Goal: Communication & Community: Answer question/provide support

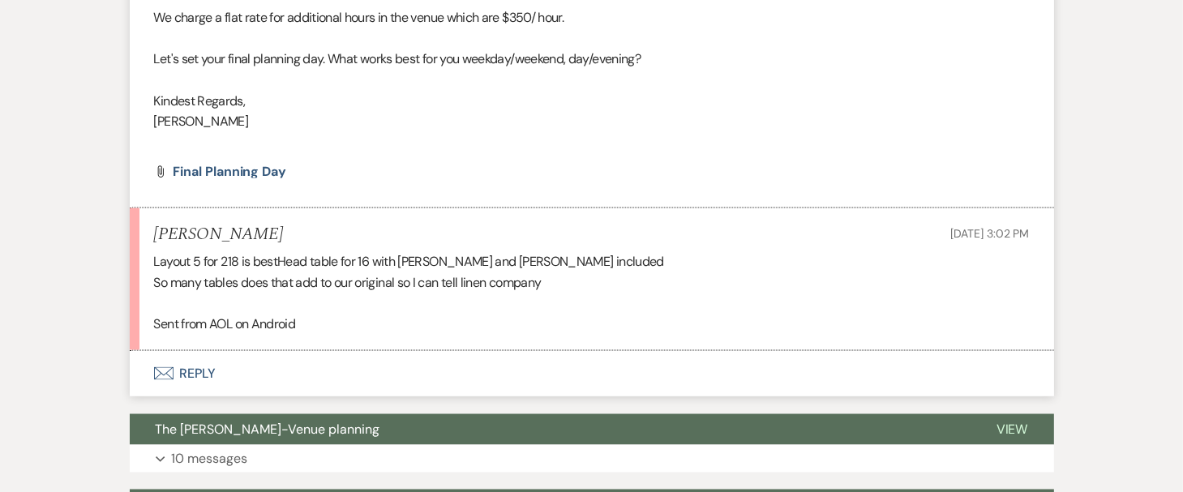
scroll to position [2480, 0]
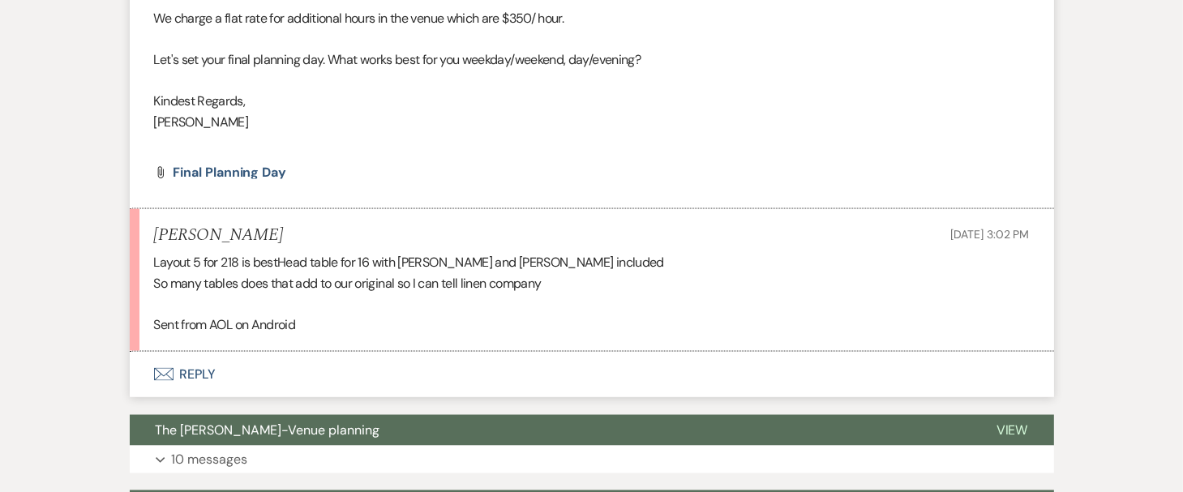
click at [165, 368] on icon "Envelope" at bounding box center [163, 374] width 19 height 13
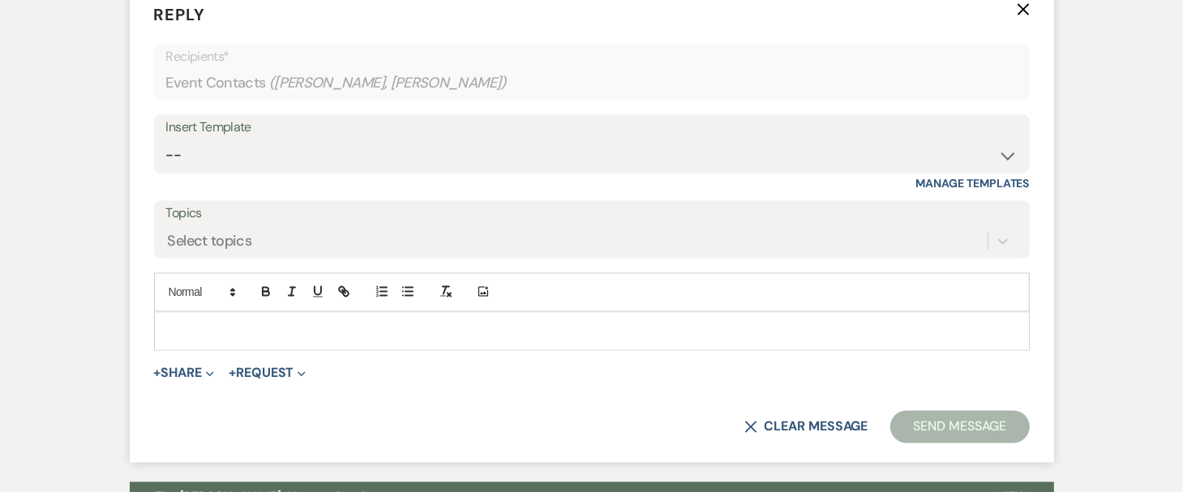
scroll to position [2849, 0]
click at [198, 322] on p at bounding box center [592, 331] width 850 height 18
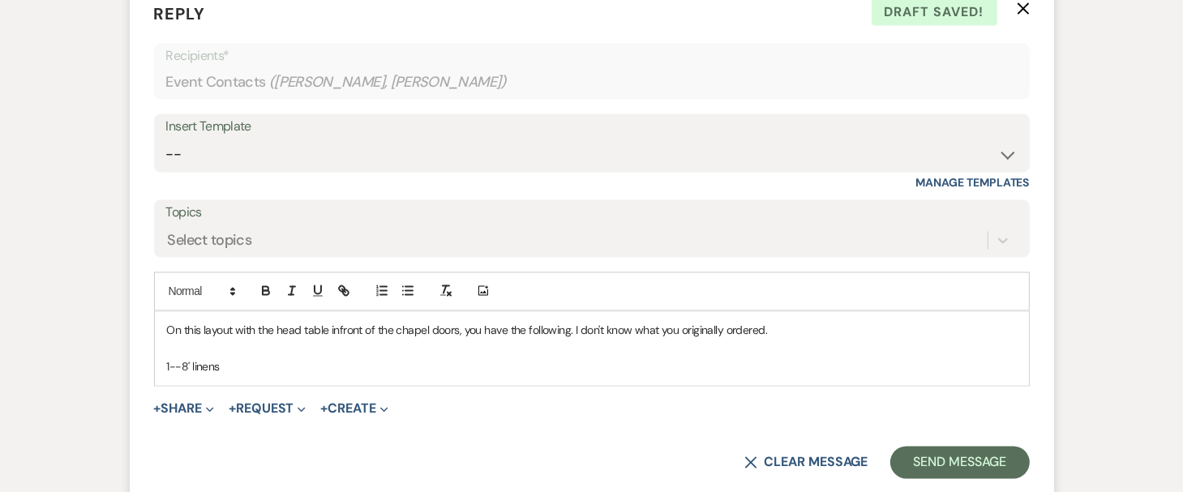
click at [178, 359] on p "1--8' linens" at bounding box center [592, 368] width 850 height 18
click at [808, 322] on p "On this layout with the head table infront of the chapel doors, you have the fo…" at bounding box center [592, 331] width 850 height 18
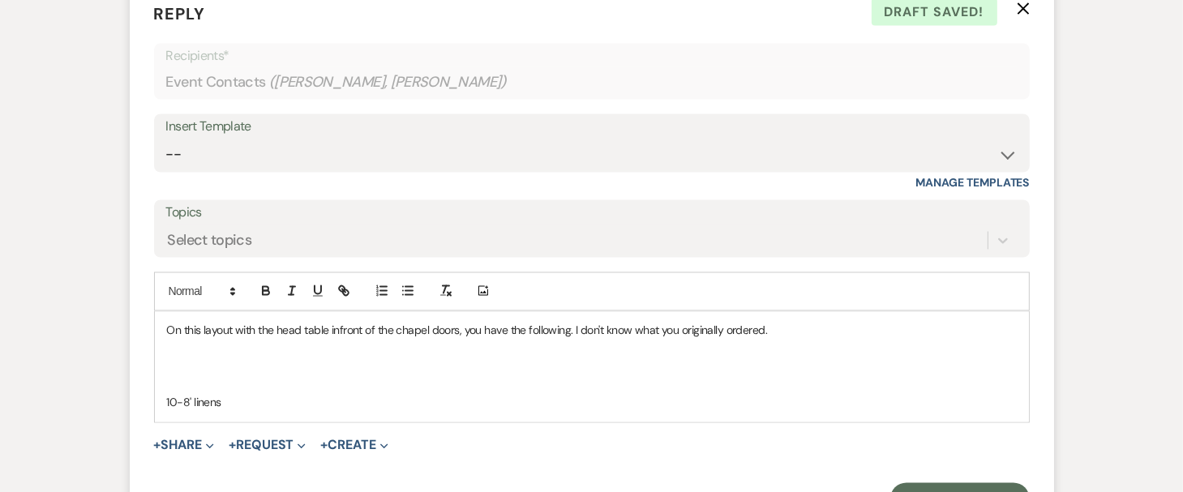
click at [173, 376] on p at bounding box center [592, 385] width 850 height 18
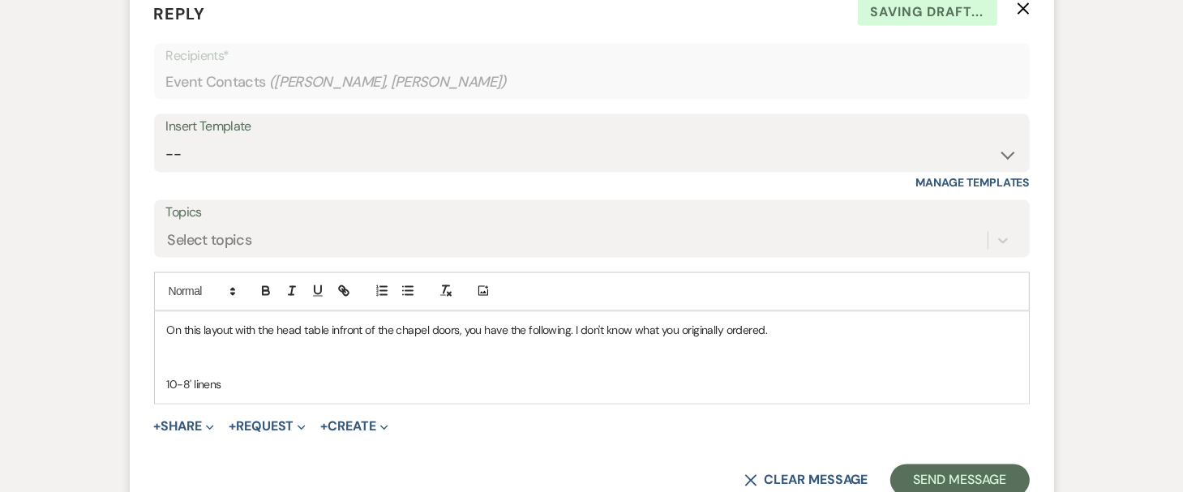
click at [225, 376] on p "10-8' linens" at bounding box center [592, 385] width 850 height 18
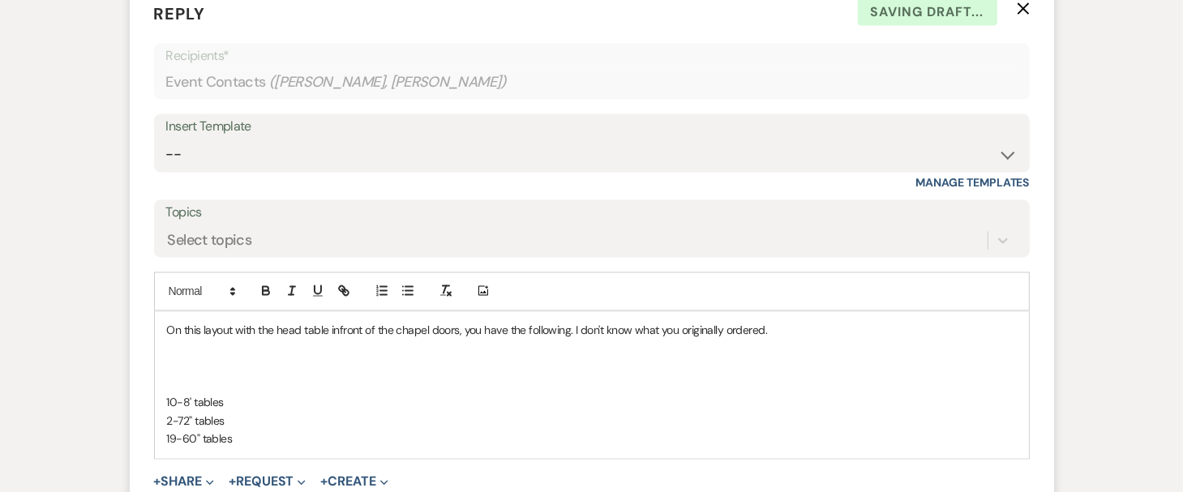
click at [319, 337] on div "On this layout with the head table infront of the chapel doors, you have the fo…" at bounding box center [592, 385] width 874 height 147
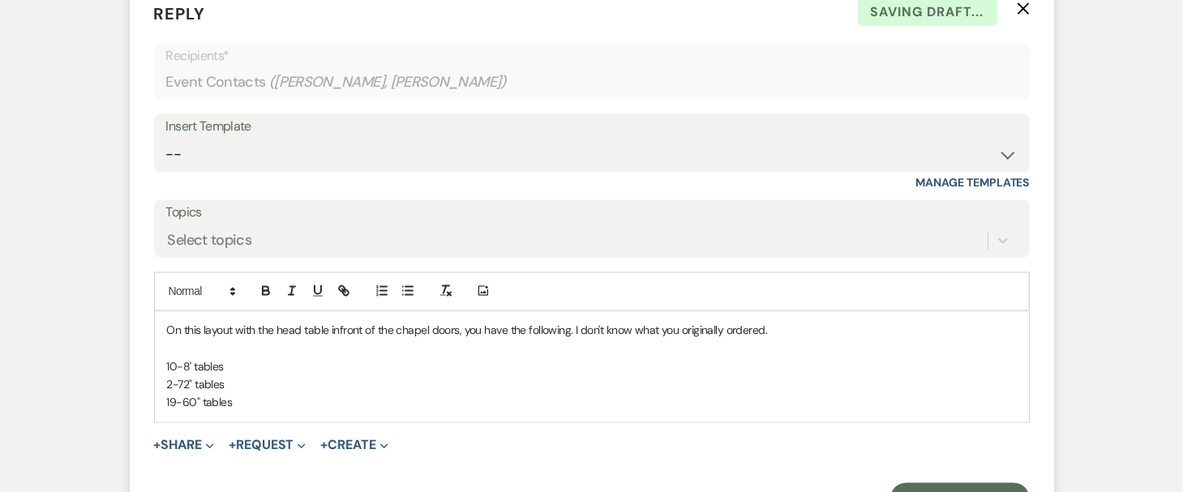
click at [271, 394] on p "19-60" tables" at bounding box center [592, 403] width 850 height 18
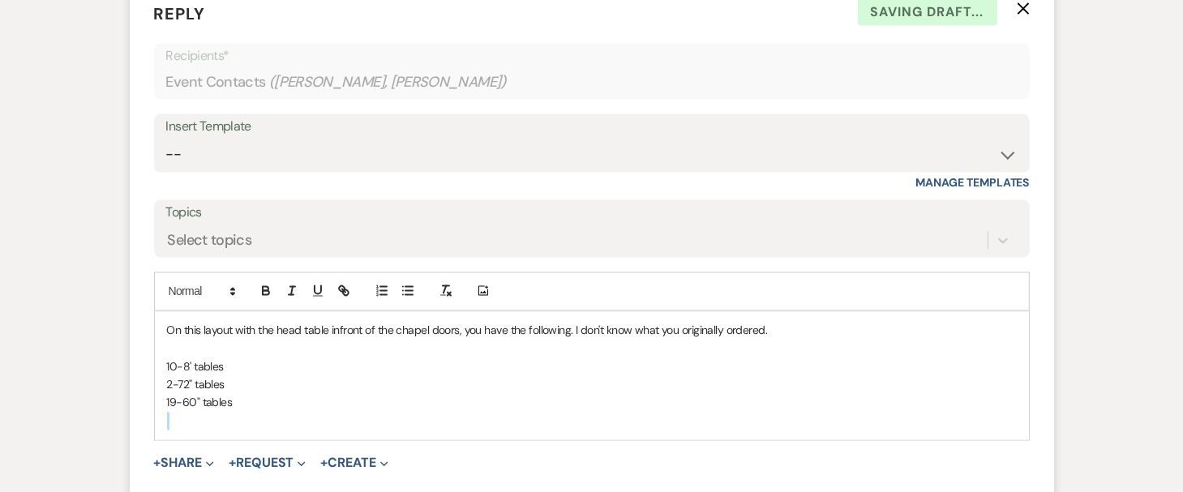
drag, startPoint x: 271, startPoint y: 384, endPoint x: 241, endPoint y: 406, distance: 37.6
click at [241, 406] on div "On this layout with the head table infront of the chapel doors, you have the fo…" at bounding box center [592, 376] width 874 height 128
click at [245, 413] on p at bounding box center [592, 422] width 850 height 18
click at [276, 413] on p "optional linen for hors'd oeuvre table" at bounding box center [592, 422] width 850 height 18
click at [350, 413] on p "optional linen for hors d' oeuvre table" at bounding box center [592, 422] width 850 height 18
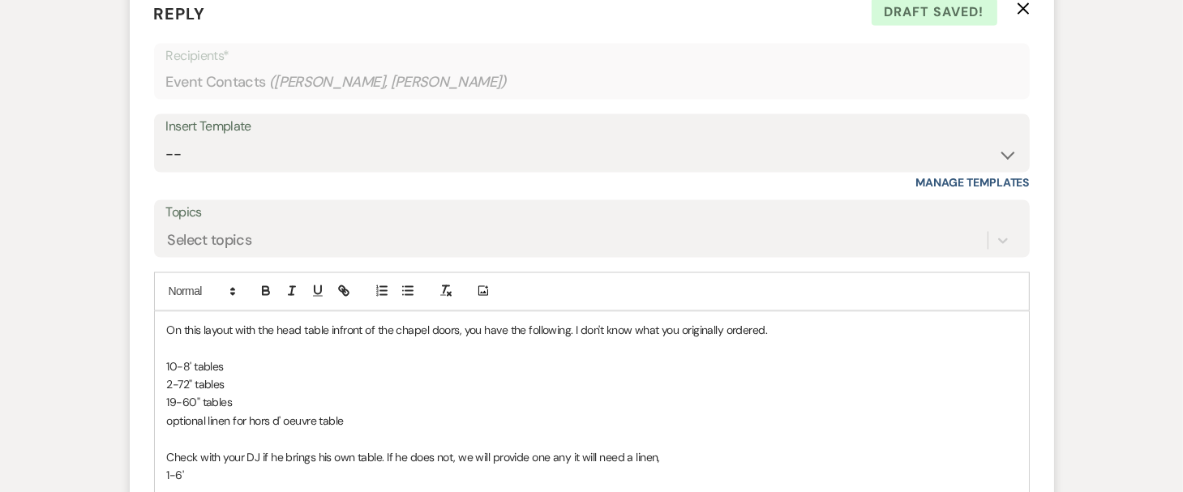
click at [676, 449] on p "Check with your DJ if he brings his own table. If he does not, we will provide …" at bounding box center [592, 458] width 850 height 18
click at [208, 467] on p "1-6'" at bounding box center [592, 476] width 850 height 18
click at [206, 413] on p "optional linen for hors d' oeuvre table" at bounding box center [592, 422] width 850 height 18
click at [215, 467] on p "1-6' table." at bounding box center [592, 476] width 850 height 18
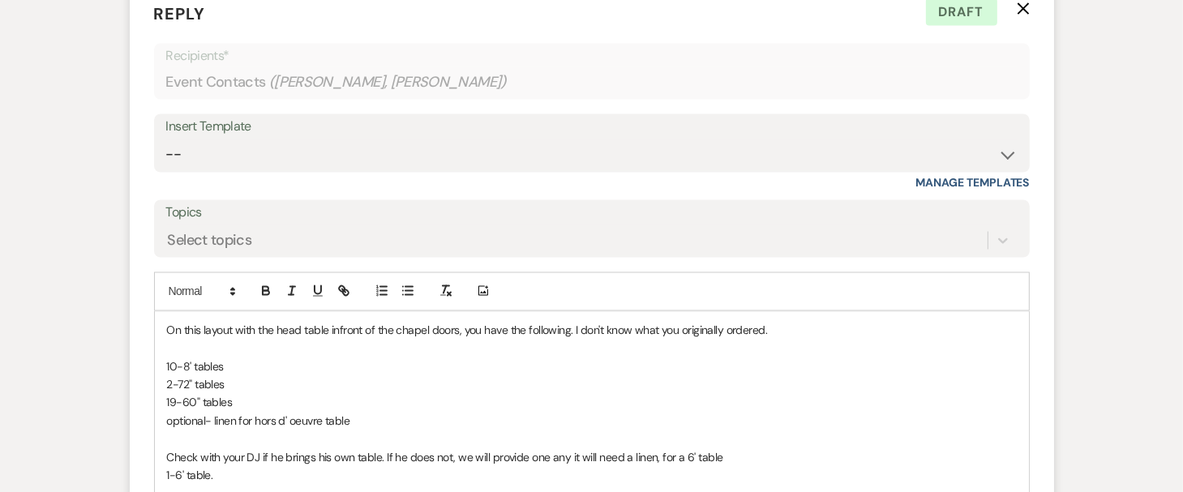
scroll to position [2853, 0]
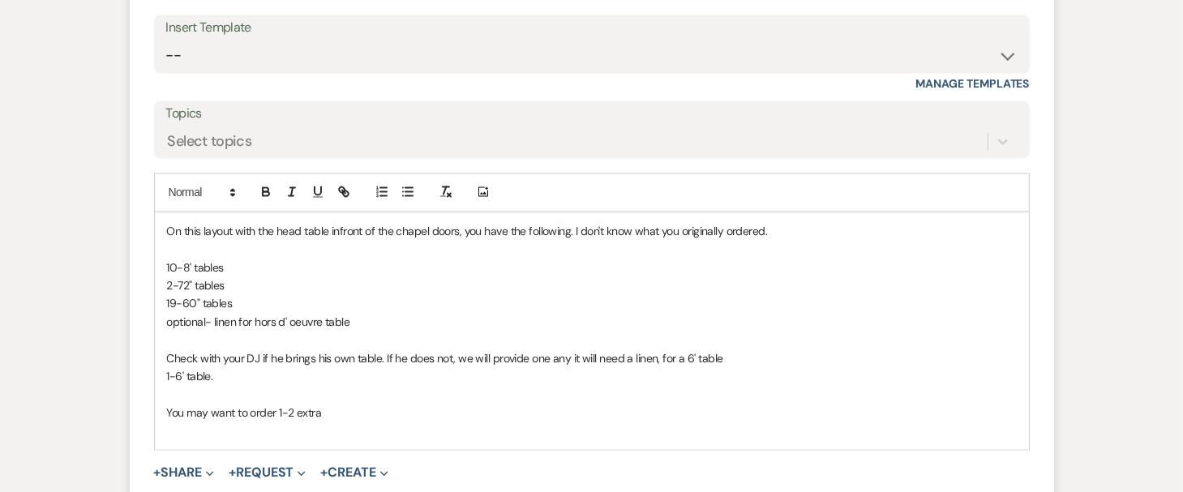
scroll to position [2951, 0]
click at [323, 402] on p "You may want to order 1-2 extra" at bounding box center [592, 411] width 850 height 18
click at [319, 384] on p at bounding box center [592, 393] width 850 height 18
click at [365, 402] on p "You may want to order an extra 10" at bounding box center [592, 411] width 850 height 18
click at [316, 402] on p "You may want to order an extra 8' and" at bounding box center [592, 411] width 850 height 18
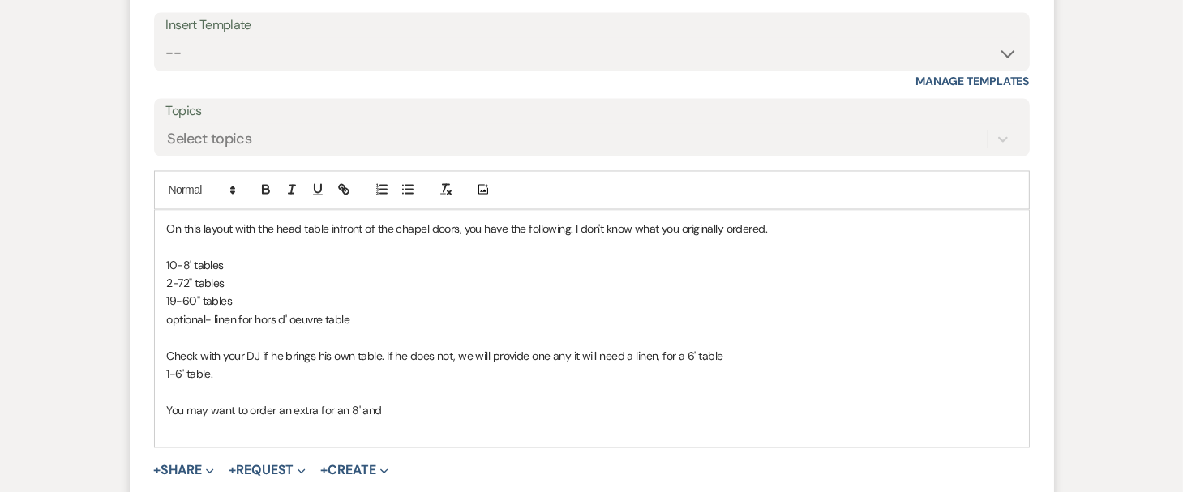
click at [384, 402] on p "You may want to order an extra for an 8' and" at bounding box center [592, 411] width 850 height 18
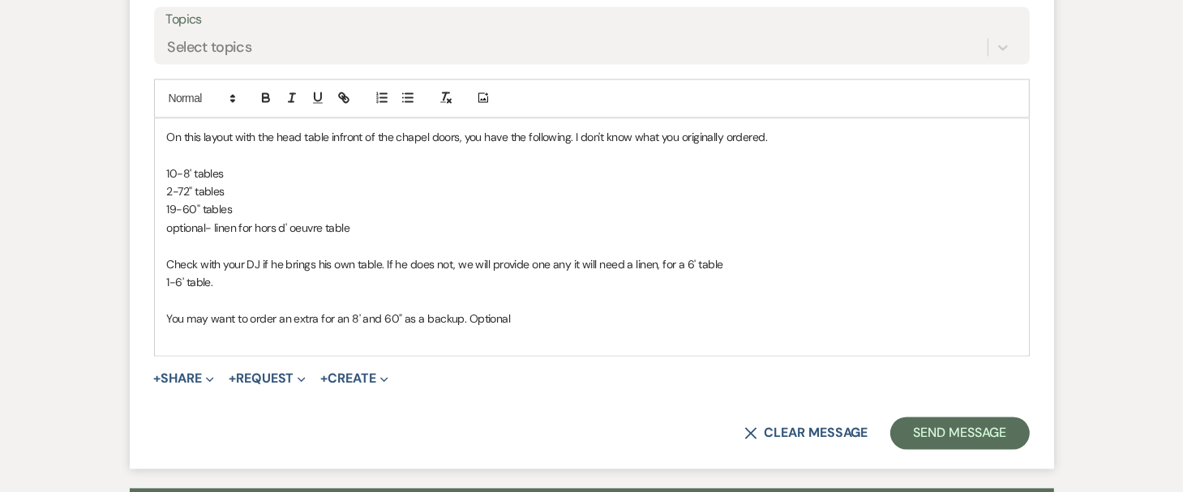
scroll to position [3045, 0]
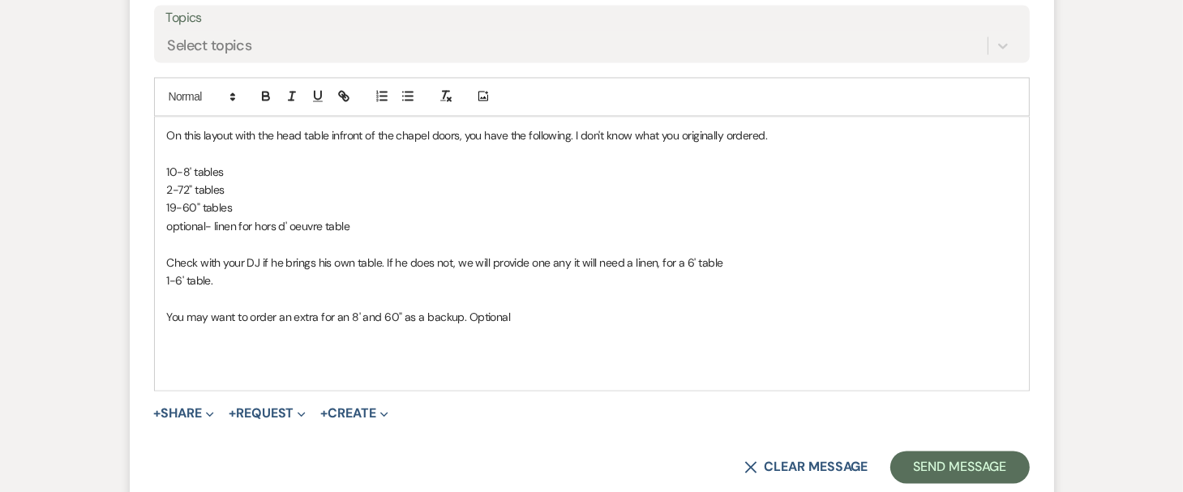
click at [547, 308] on p "You may want to order an extra for an 8' and 60" as a backup. Optional" at bounding box center [592, 317] width 850 height 18
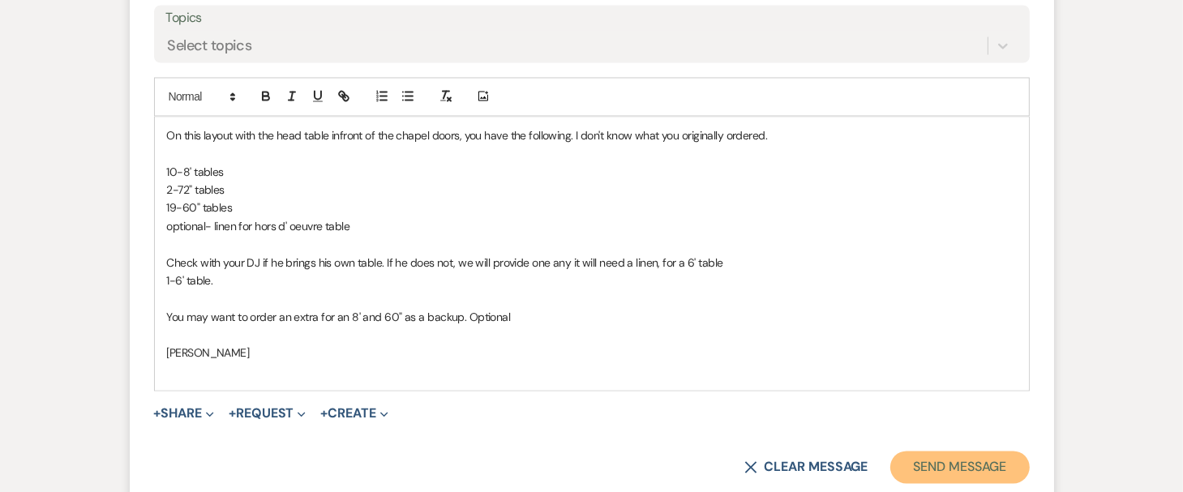
click at [906, 451] on button "Send Message" at bounding box center [960, 467] width 139 height 32
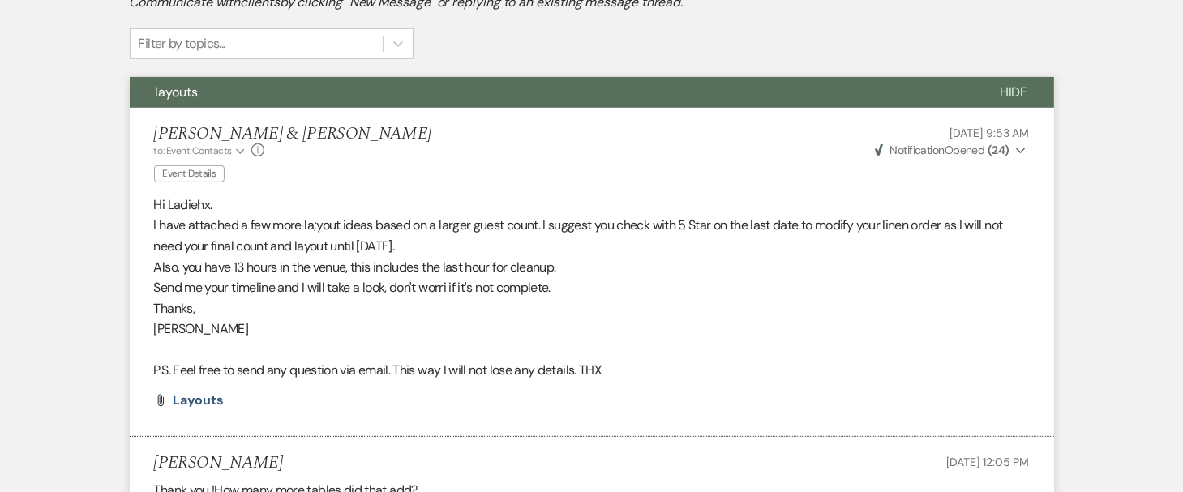
scroll to position [0, 0]
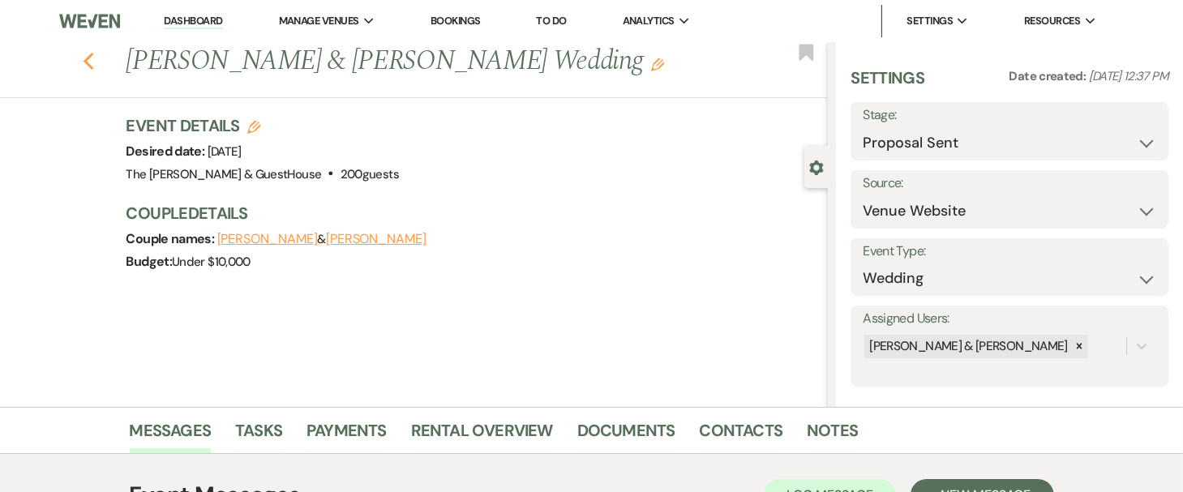
click at [95, 59] on icon "Previous" at bounding box center [89, 61] width 12 height 19
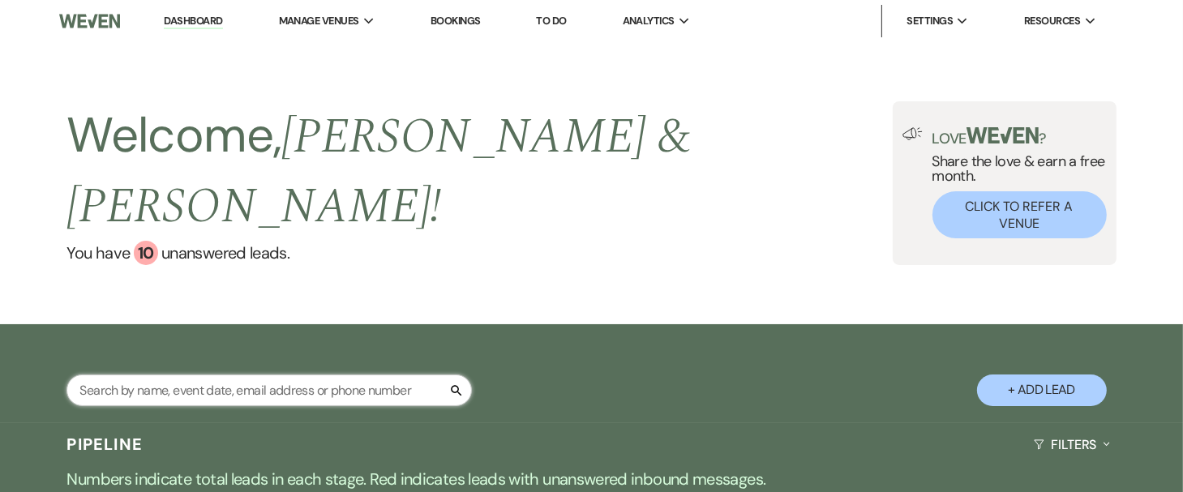
click at [161, 375] on input "text" at bounding box center [270, 391] width 406 height 32
type input "ryl"
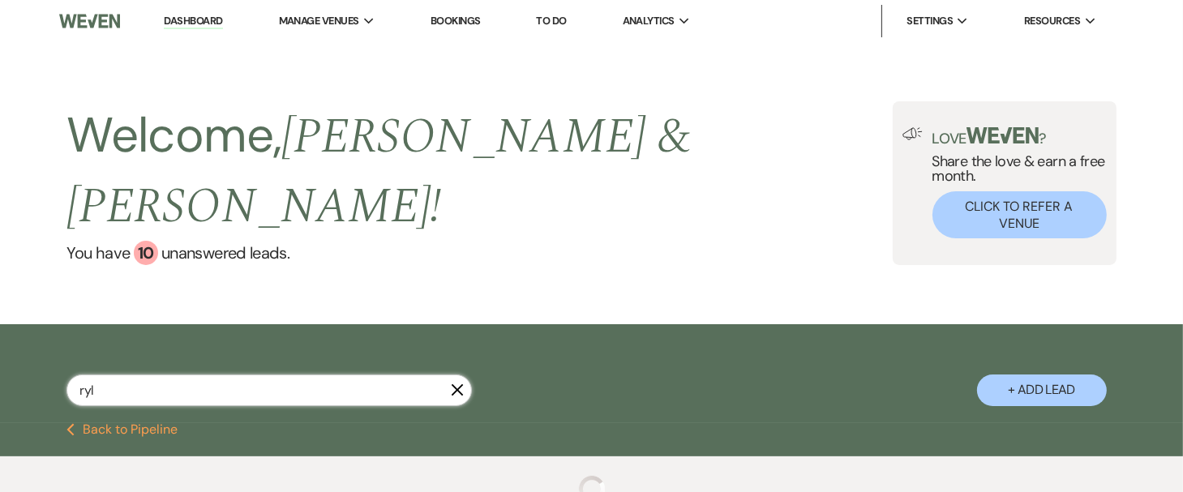
select select "8"
select select "3"
select select "8"
select select "2"
select select "6"
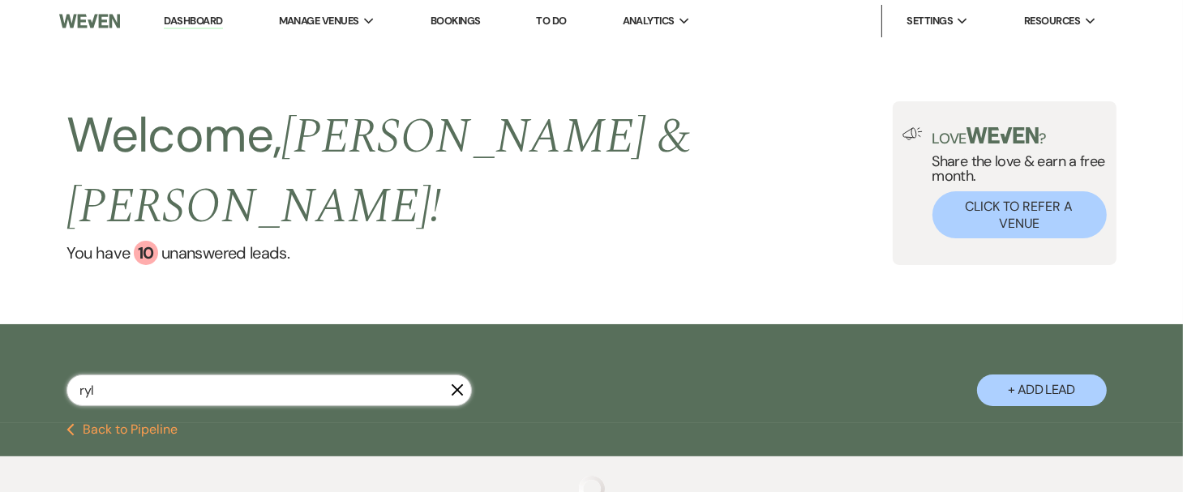
select select "8"
select select "1"
select select "8"
select select "6"
select select "8"
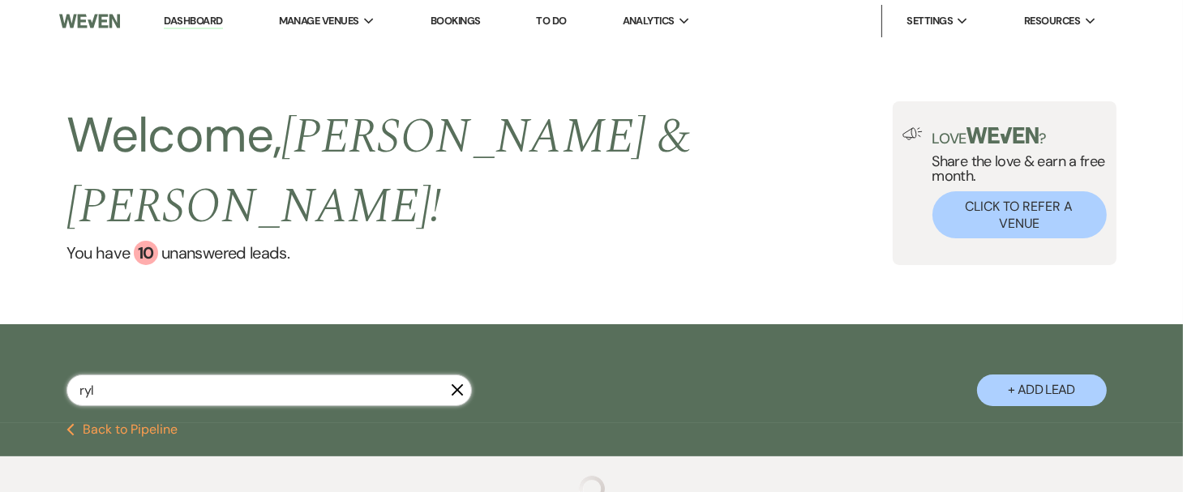
select select "4"
select select "6"
select select "5"
select select "8"
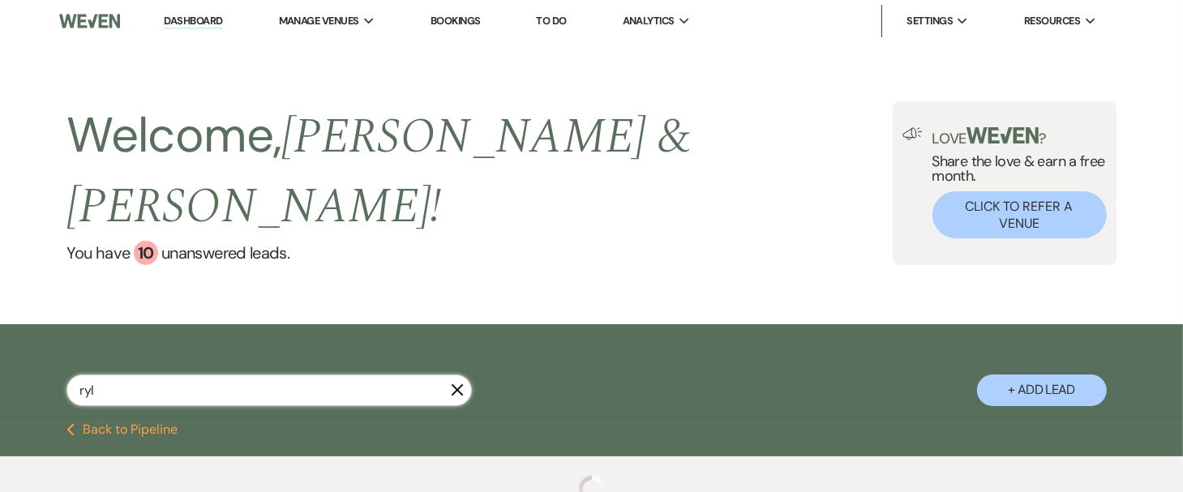
select select "6"
select select "8"
select select "1"
select select "5"
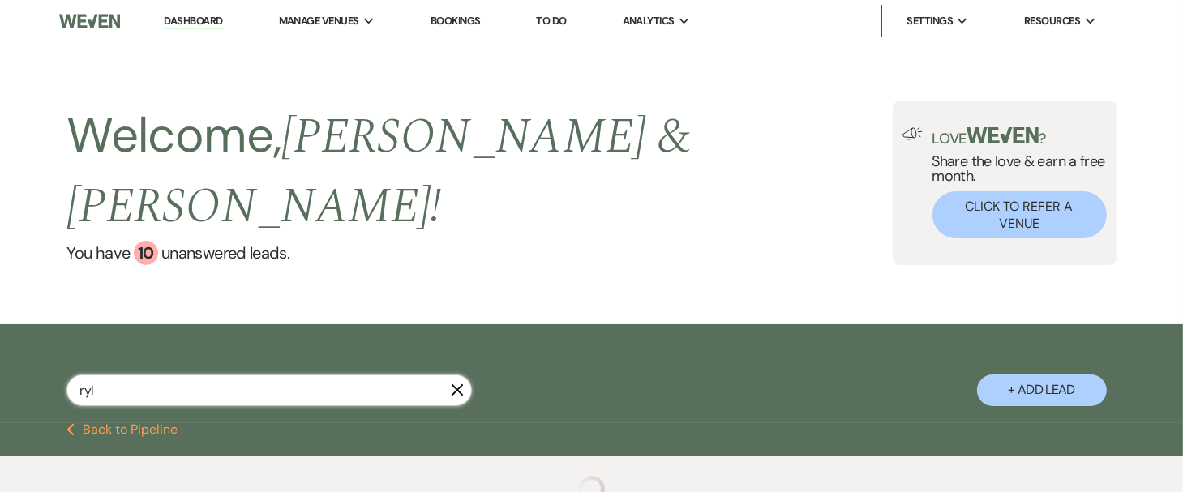
select select "8"
select select "6"
select select "5"
select select "2"
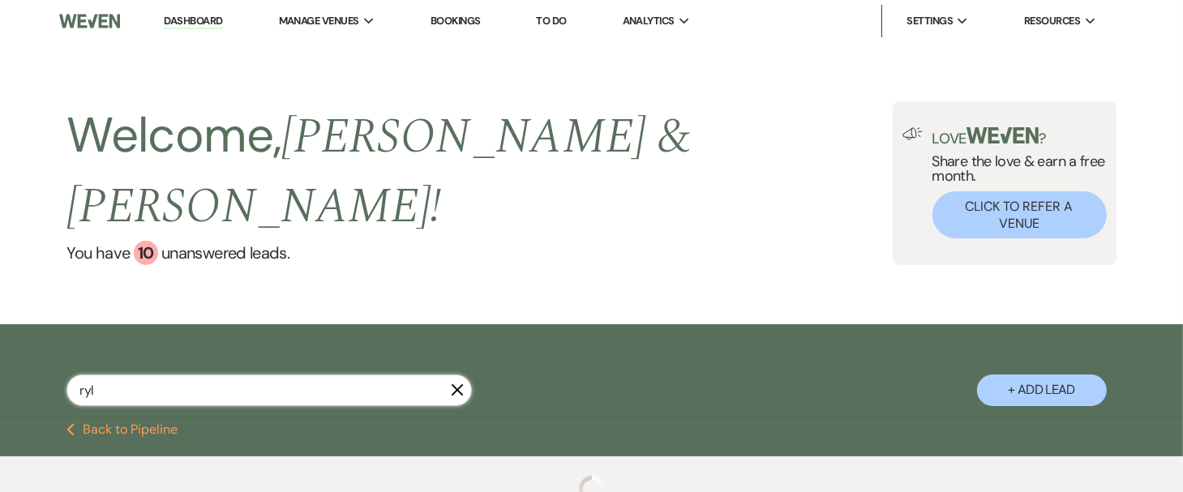
select select "8"
select select "5"
select select "4"
select select "8"
select select "3"
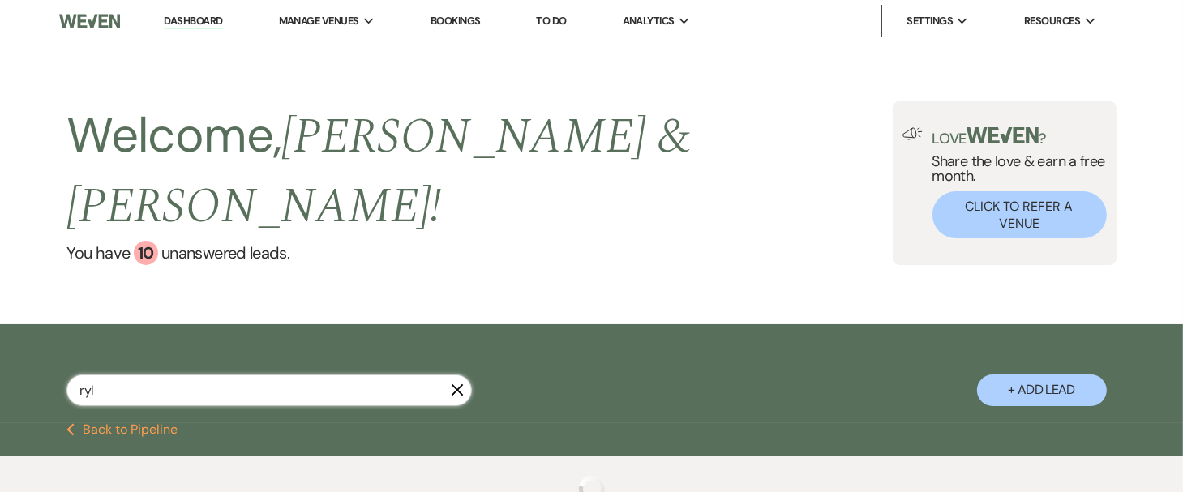
select select "2"
select select "8"
select select "5"
select select "8"
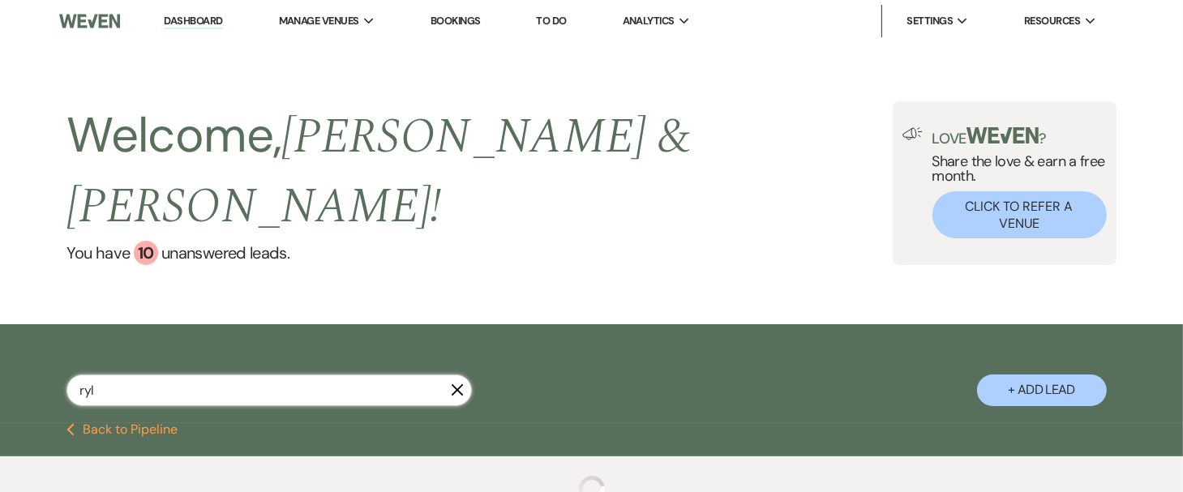
select select "8"
select select "2"
select select "8"
select select "4"
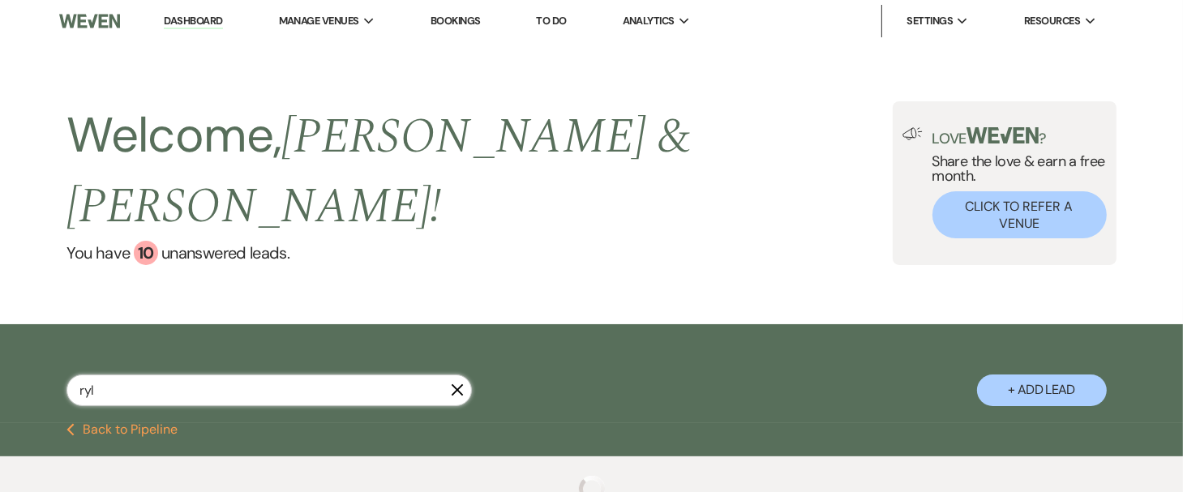
select select "8"
select select "5"
select select "8"
select select "6"
select select "8"
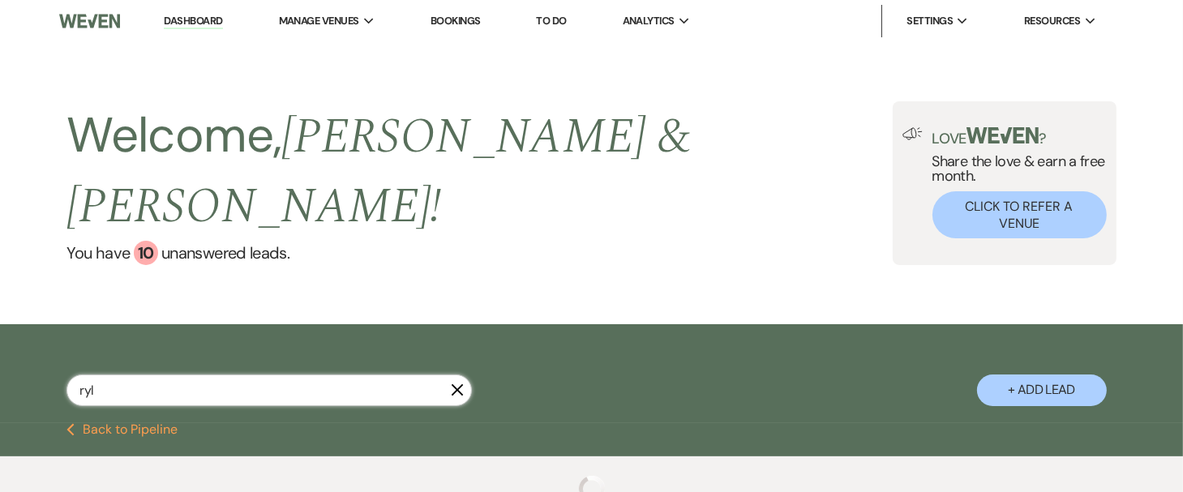
select select "5"
select select "8"
select select "1"
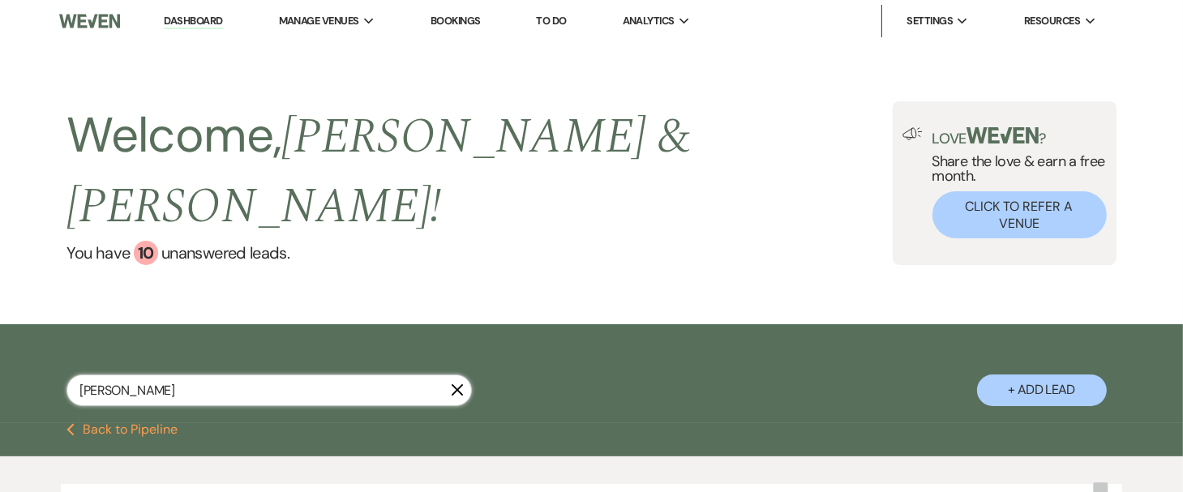
type input "rylee"
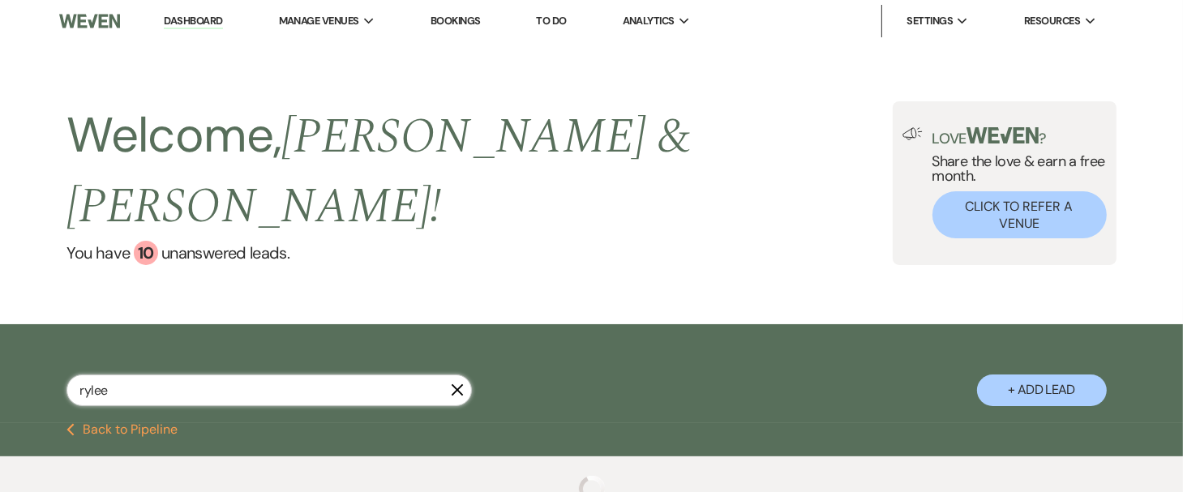
select select "6"
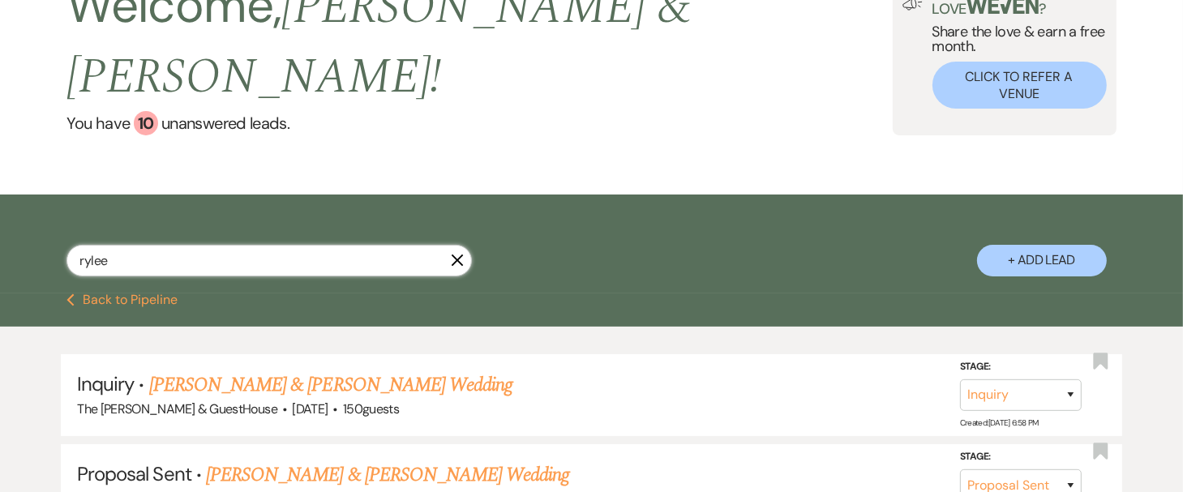
scroll to position [133, 0]
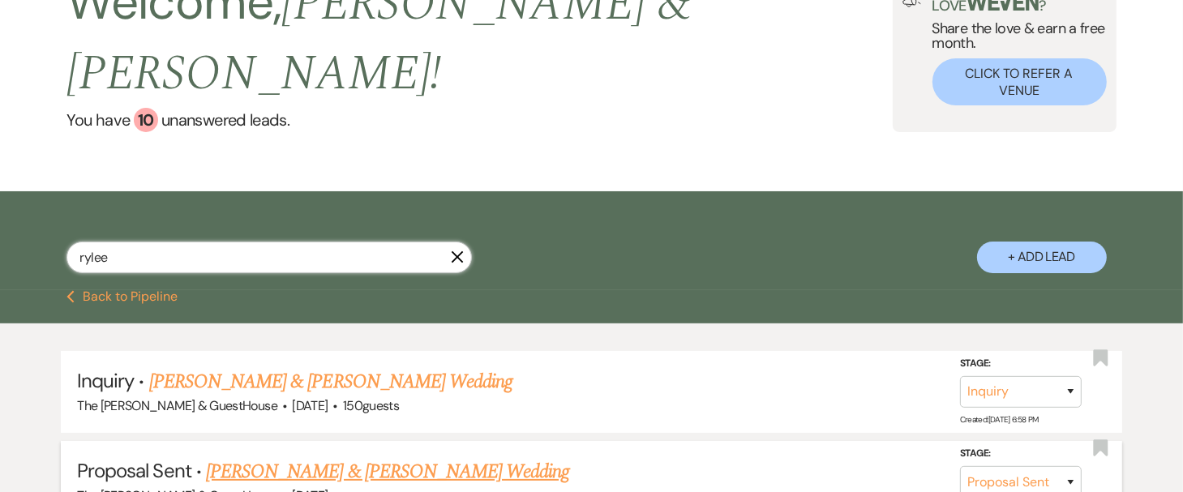
type input "rylee"
click at [230, 457] on link "[PERSON_NAME] & [PERSON_NAME] Wedding" at bounding box center [387, 471] width 363 height 29
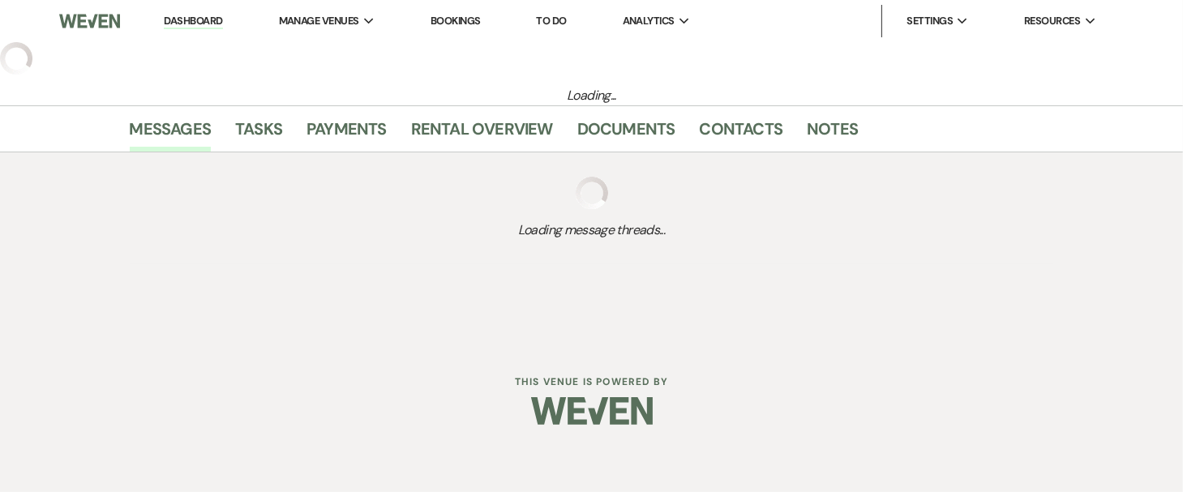
select select "6"
select select "5"
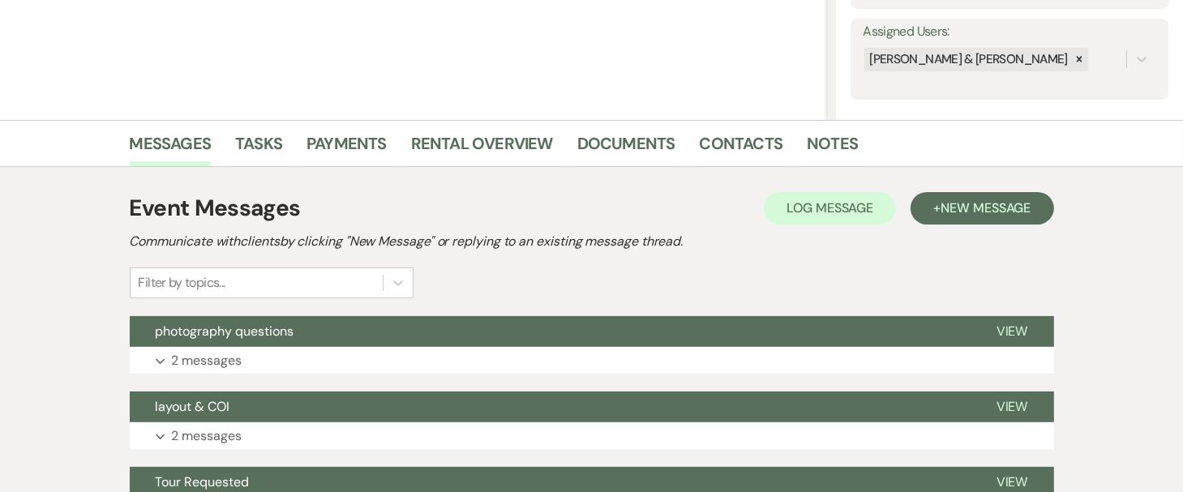
scroll to position [288, 0]
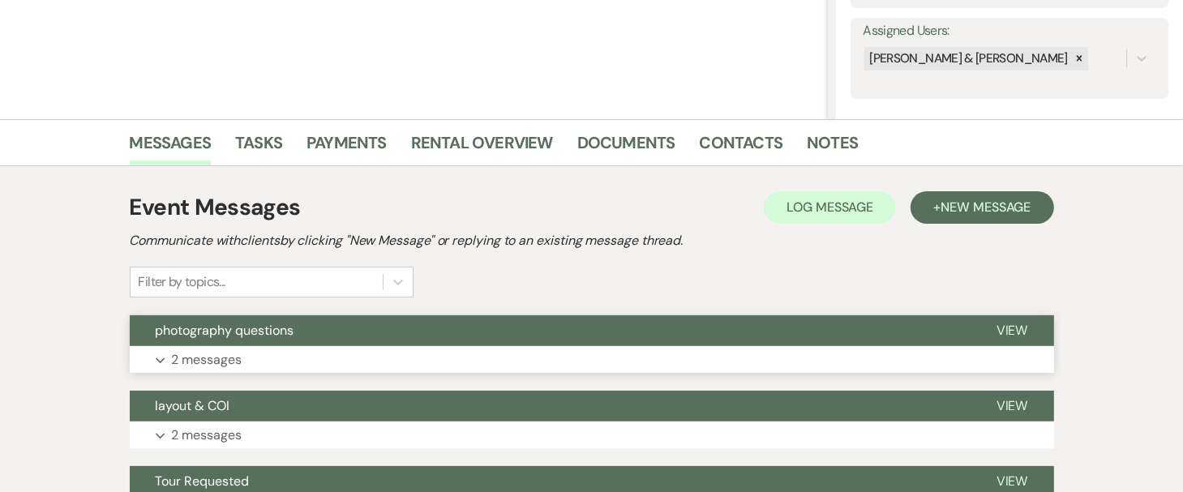
click at [220, 358] on p "2 messages" at bounding box center [207, 360] width 71 height 21
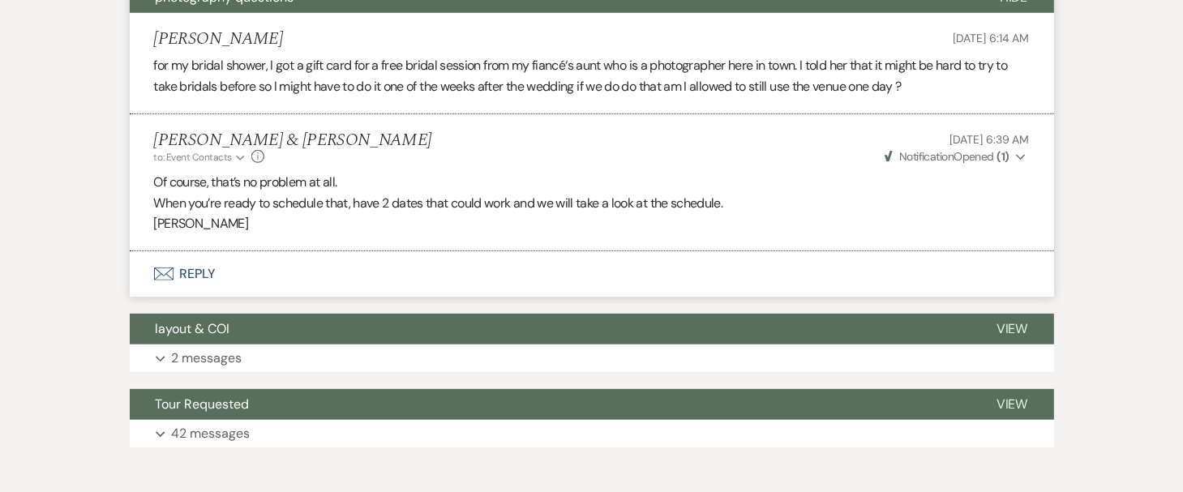
scroll to position [622, 0]
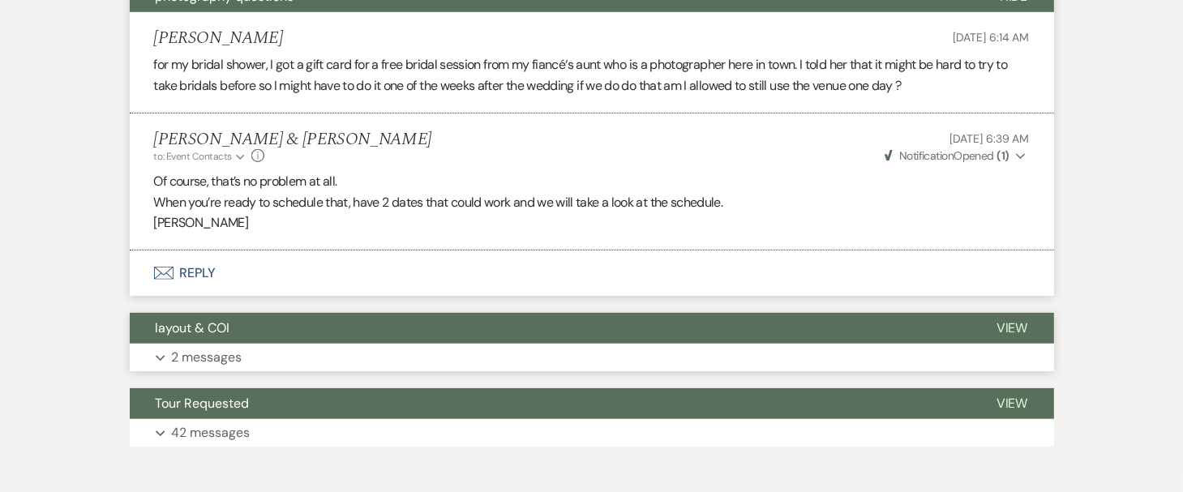
click at [215, 352] on p "2 messages" at bounding box center [207, 357] width 71 height 21
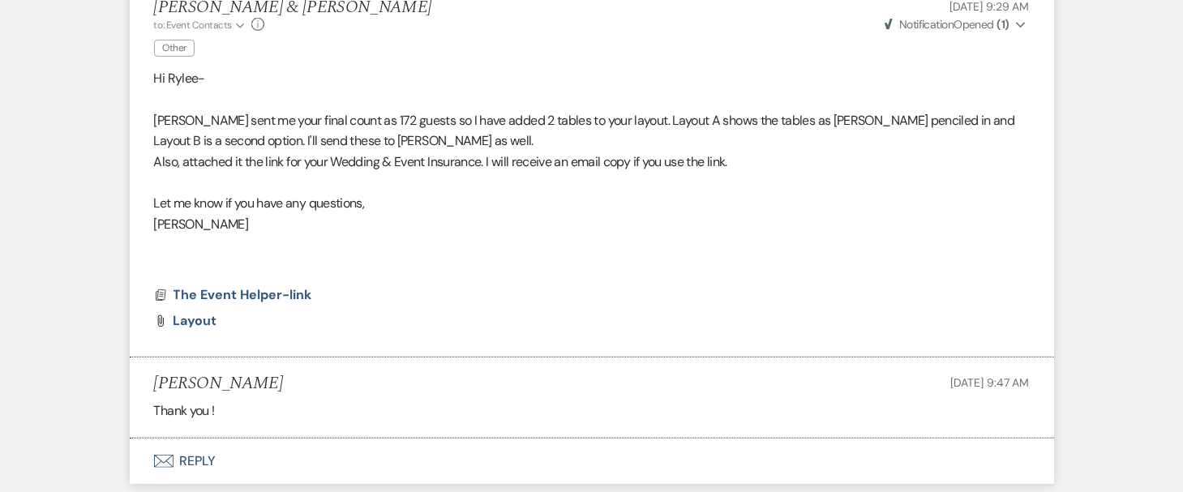
scroll to position [986, 0]
click at [200, 317] on span "layout" at bounding box center [196, 319] width 44 height 17
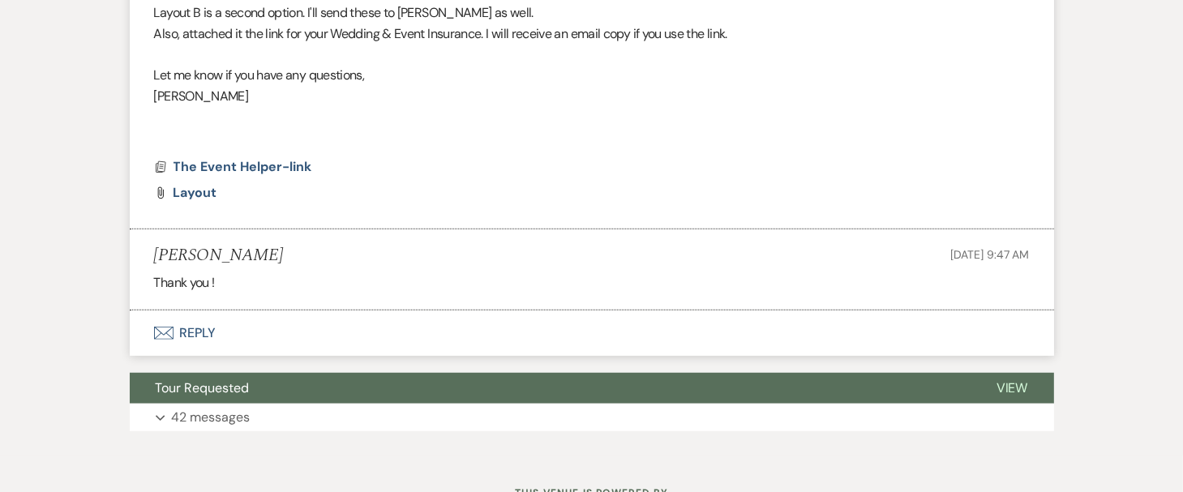
scroll to position [1179, 0]
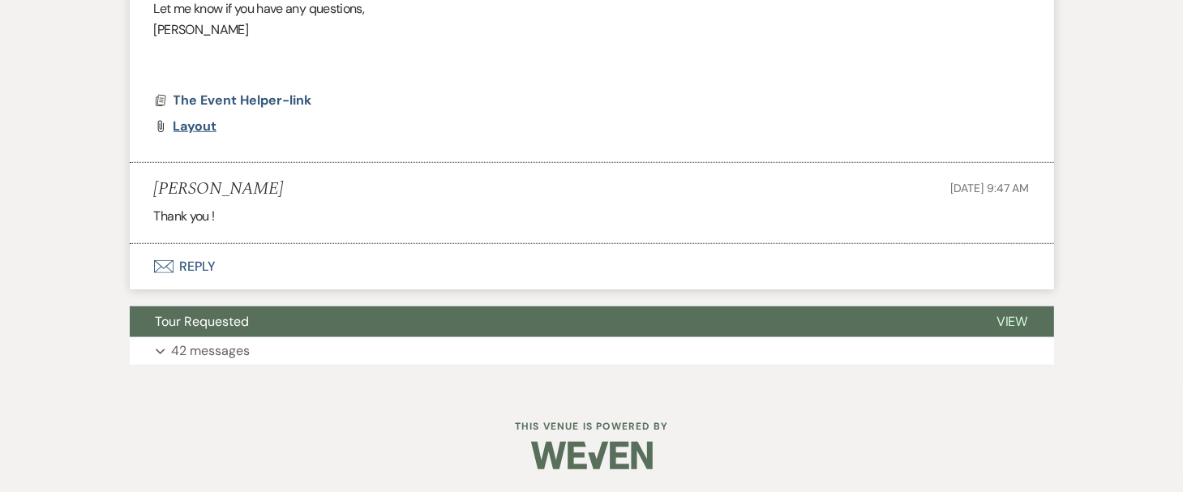
click at [200, 129] on span "layout" at bounding box center [196, 126] width 44 height 17
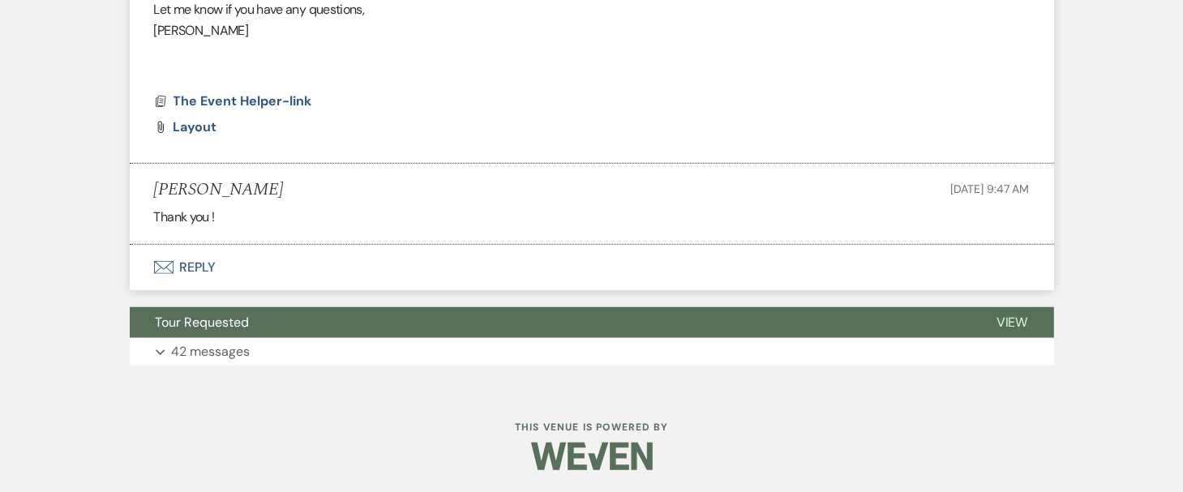
click at [165, 261] on icon "Envelope" at bounding box center [163, 267] width 19 height 13
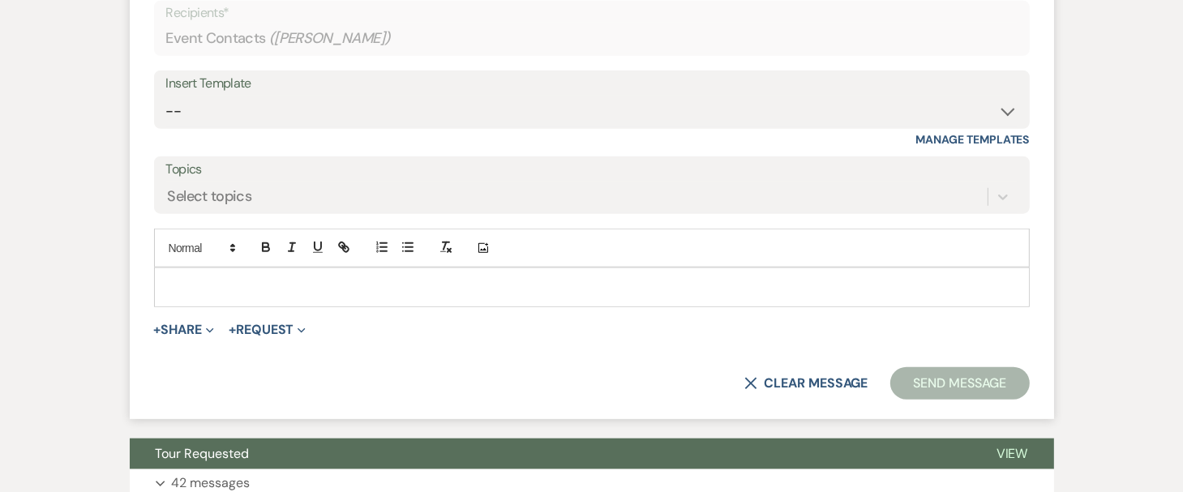
scroll to position [1484, 0]
click at [778, 382] on button "X Clear message" at bounding box center [806, 384] width 123 height 13
click at [749, 380] on use "button" at bounding box center [751, 384] width 12 height 12
click at [762, 378] on button "X Clear message" at bounding box center [806, 384] width 123 height 13
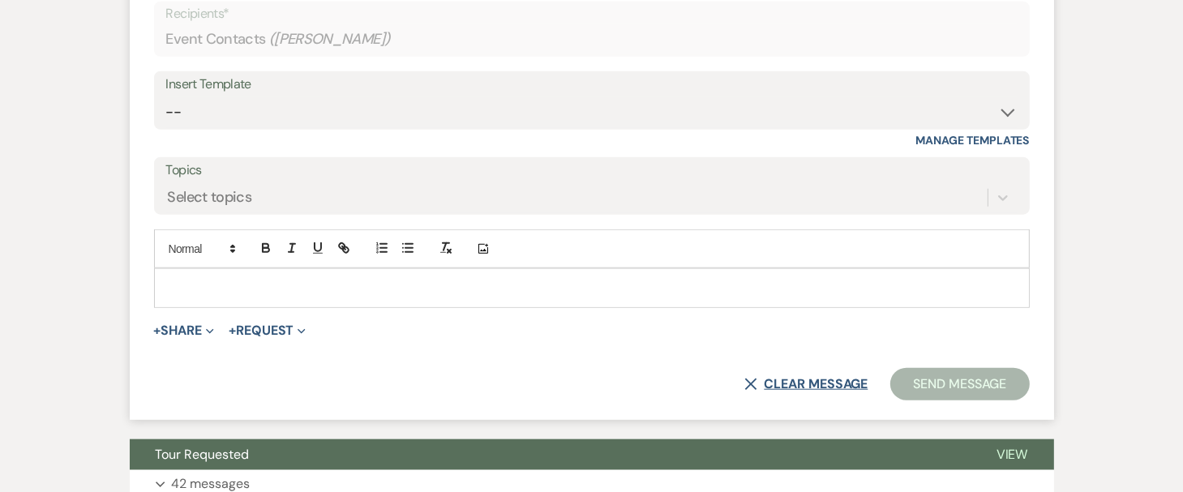
drag, startPoint x: 762, startPoint y: 378, endPoint x: 752, endPoint y: 376, distance: 10.8
click at [752, 378] on button "X Clear message" at bounding box center [806, 384] width 123 height 13
click at [752, 378] on icon "X" at bounding box center [751, 384] width 13 height 13
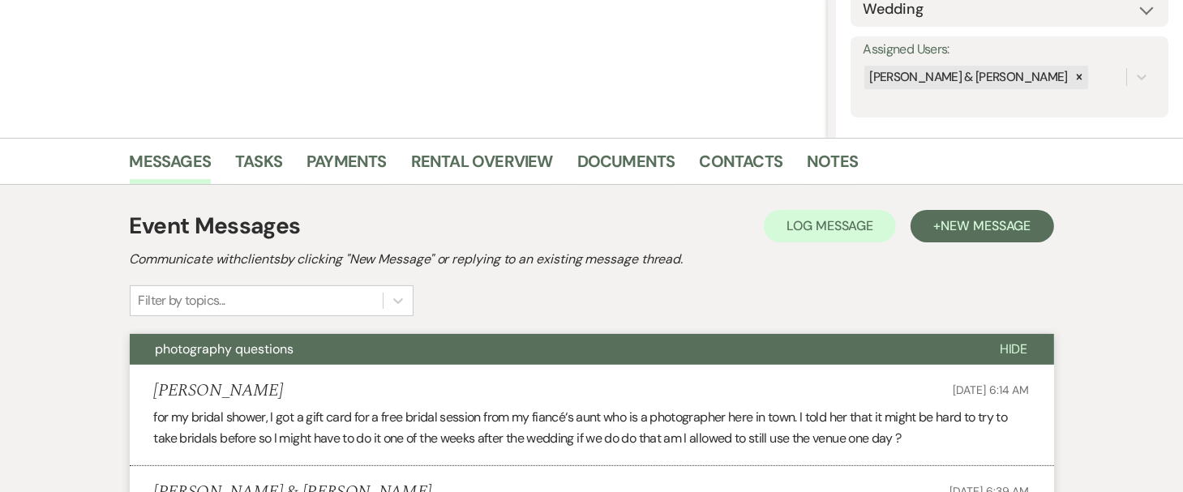
scroll to position [242, 0]
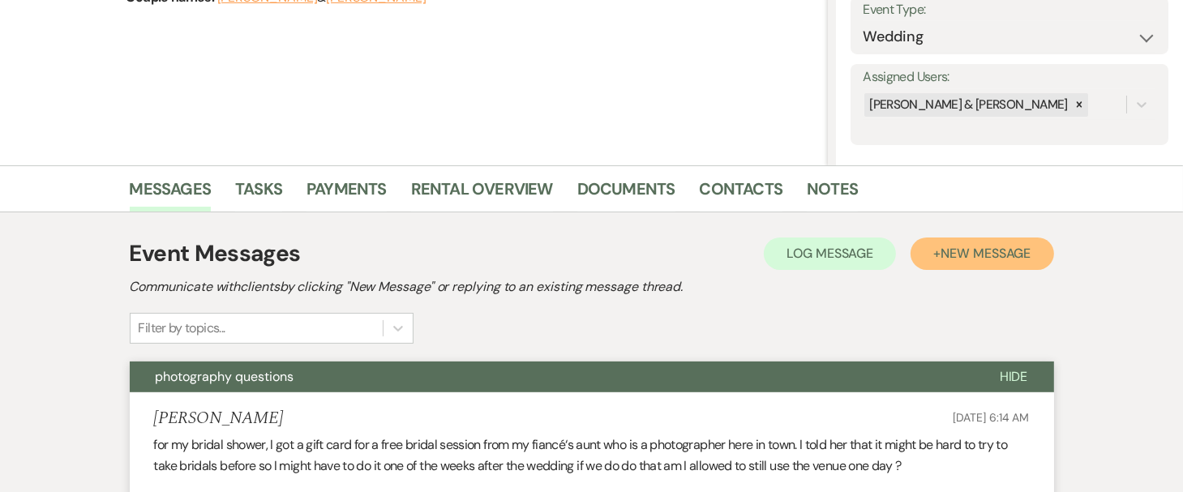
click at [931, 243] on button "+ New Message" at bounding box center [982, 254] width 143 height 32
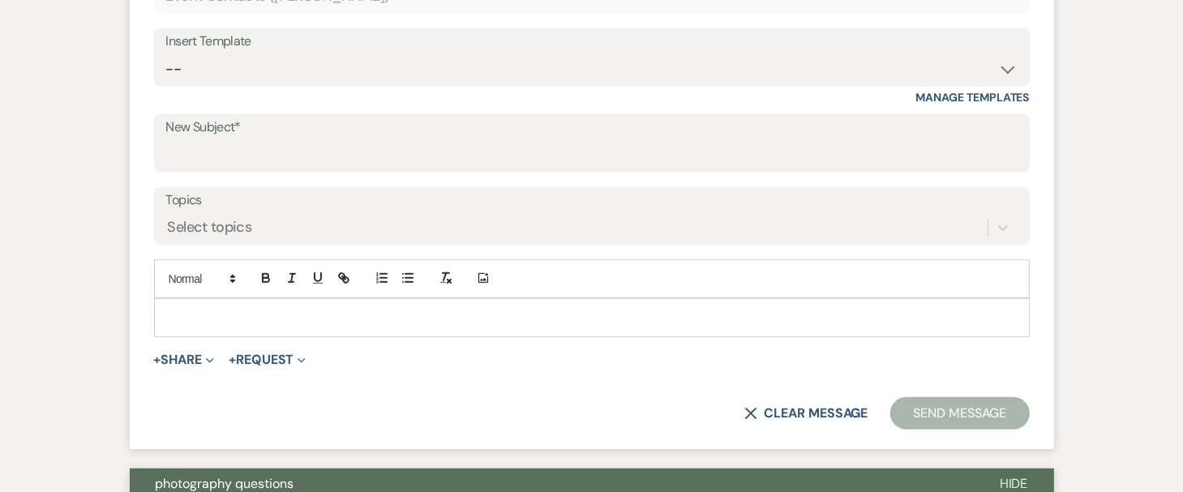
scroll to position [763, 0]
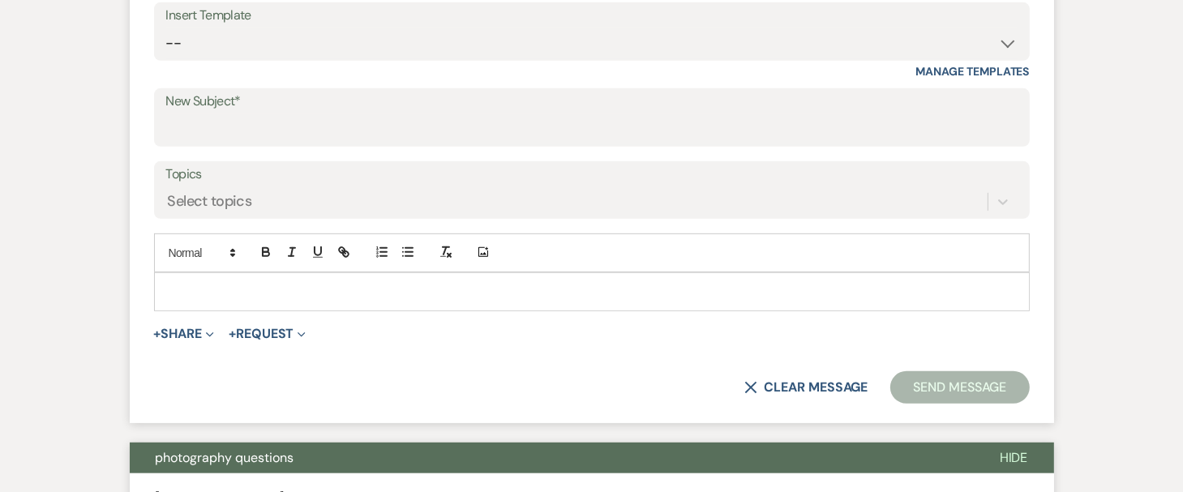
click at [681, 275] on div at bounding box center [592, 291] width 874 height 37
click at [680, 278] on div at bounding box center [592, 291] width 874 height 37
click at [169, 328] on button "+ Share Expand" at bounding box center [184, 334] width 61 height 13
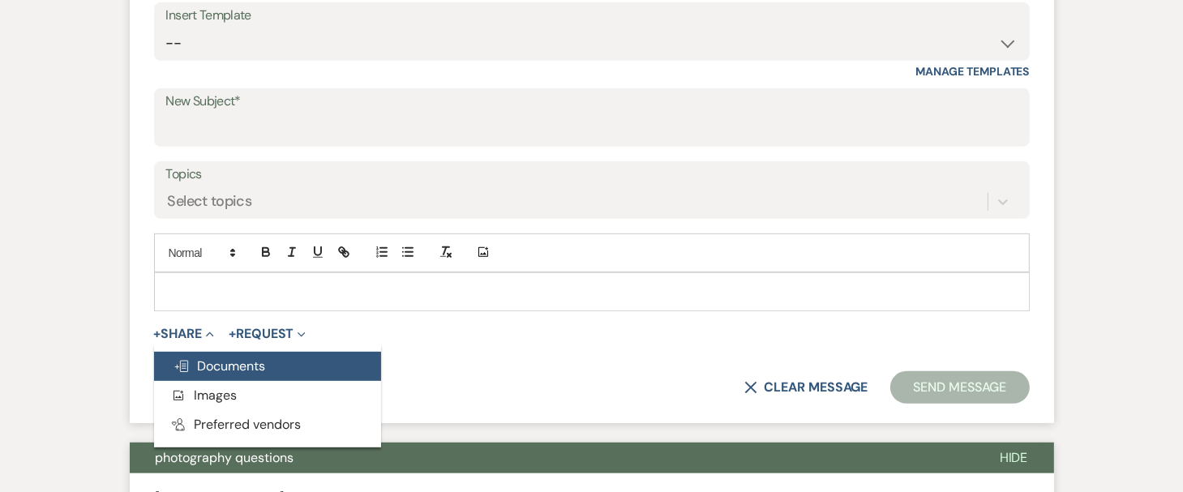
click at [202, 368] on span "Doc Upload Documents" at bounding box center [220, 366] width 92 height 17
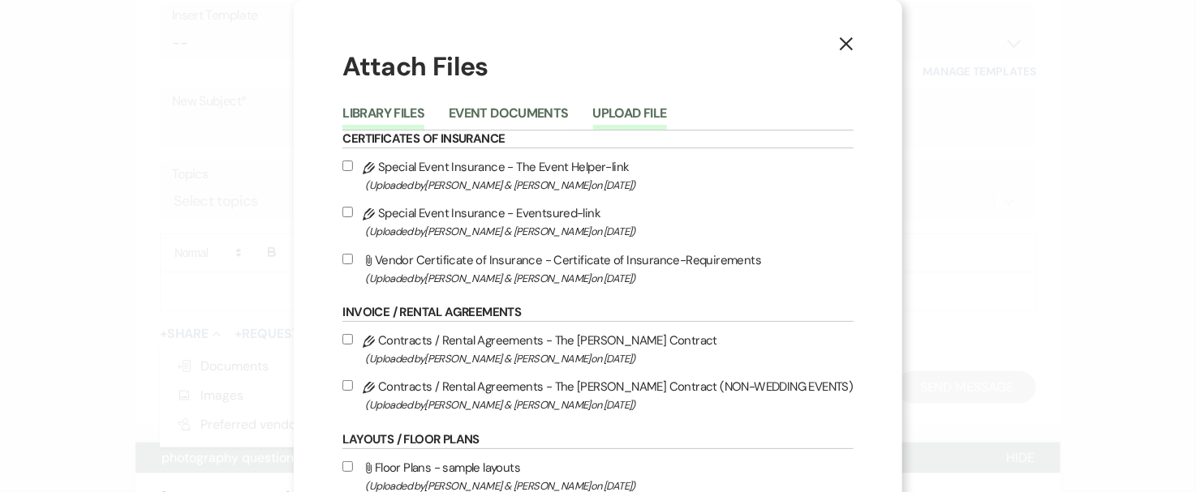
click at [657, 110] on button "Upload File" at bounding box center [630, 118] width 74 height 23
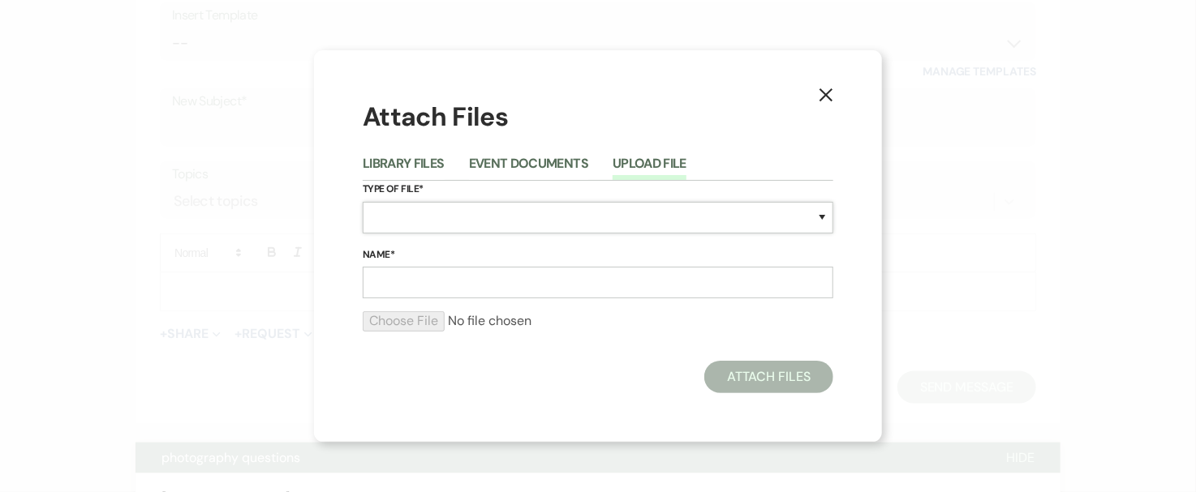
click at [512, 212] on select "Special Event Insurance Vendor Certificate of Insurance Contracts / Rental Agre…" at bounding box center [598, 218] width 470 height 32
select select "0"
click at [363, 202] on select "Special Event Insurance Vendor Certificate of Insurance Contracts / Rental Agre…" at bounding box center [598, 218] width 470 height 32
click at [438, 281] on input "Name*" at bounding box center [598, 283] width 470 height 32
type input "layout"
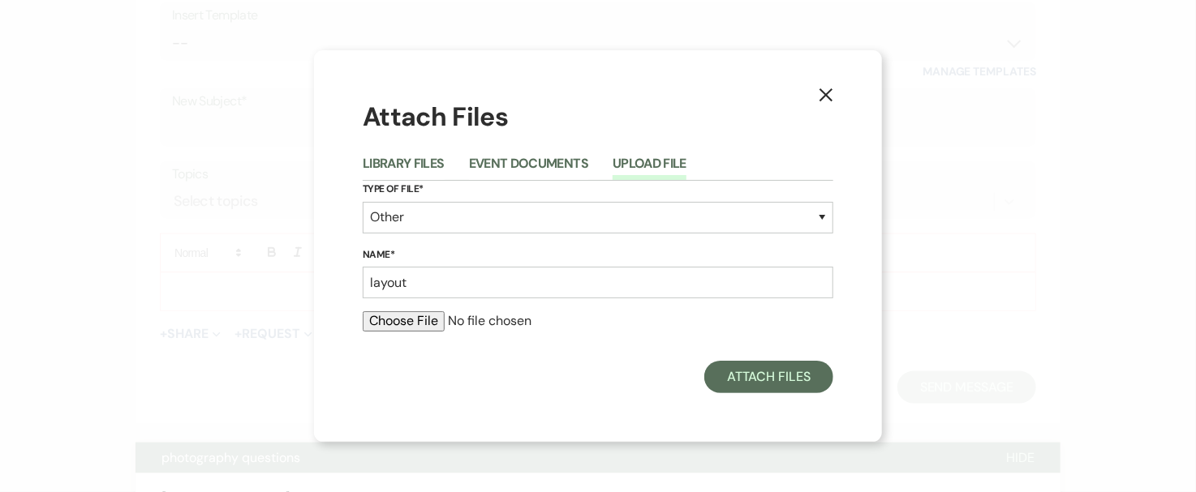
click at [425, 327] on input "file" at bounding box center [598, 320] width 470 height 19
type input "C:\fakepath\TABLE LAYOUTS-BAR AND BUFFET- [PERSON_NAME] (1).pdf"
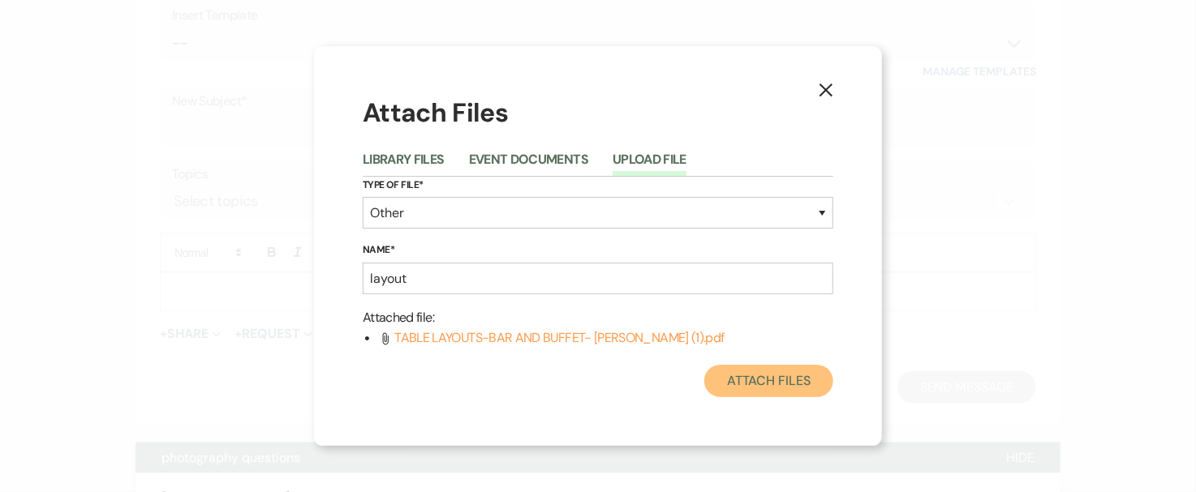
click at [748, 372] on button "Attach Files" at bounding box center [768, 381] width 129 height 32
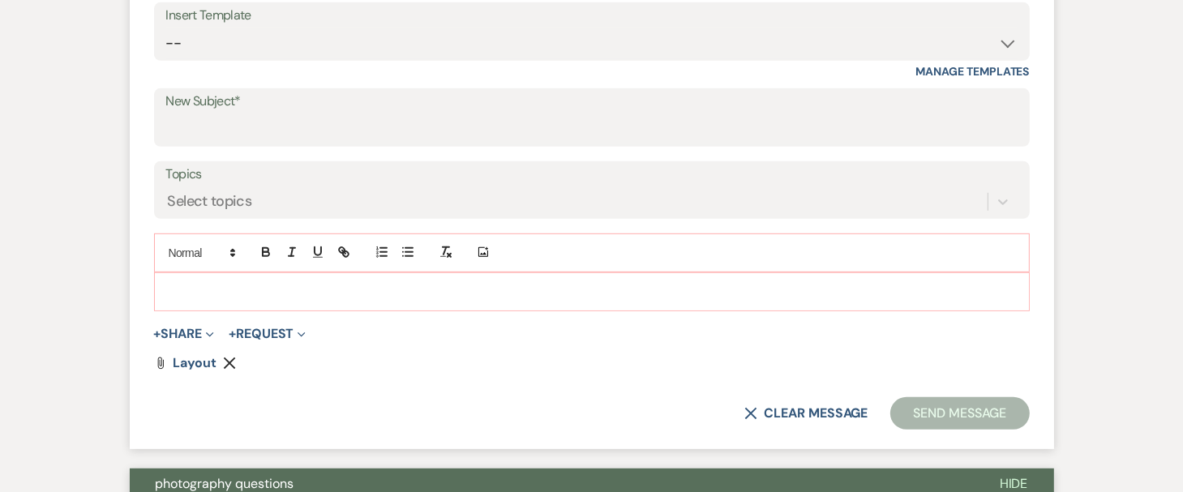
click at [606, 290] on p at bounding box center [592, 292] width 850 height 18
click at [750, 407] on icon "X" at bounding box center [751, 413] width 13 height 13
